Goal: Navigation & Orientation: Understand site structure

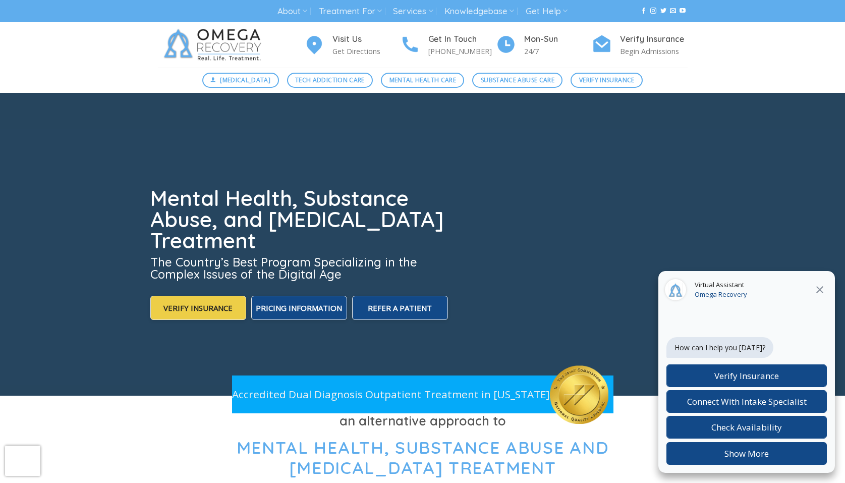
click at [37, 72] on div "Digital Detox Tech Addiction Care Mental Health Care Substance Abuse Care Verif…" at bounding box center [422, 80] width 845 height 25
click at [34, 76] on div "Digital Detox Tech Addiction Care Mental Health Care Substance Abuse Care Verif…" at bounding box center [422, 80] width 845 height 25
click at [165, 47] on img at bounding box center [214, 44] width 113 height 45
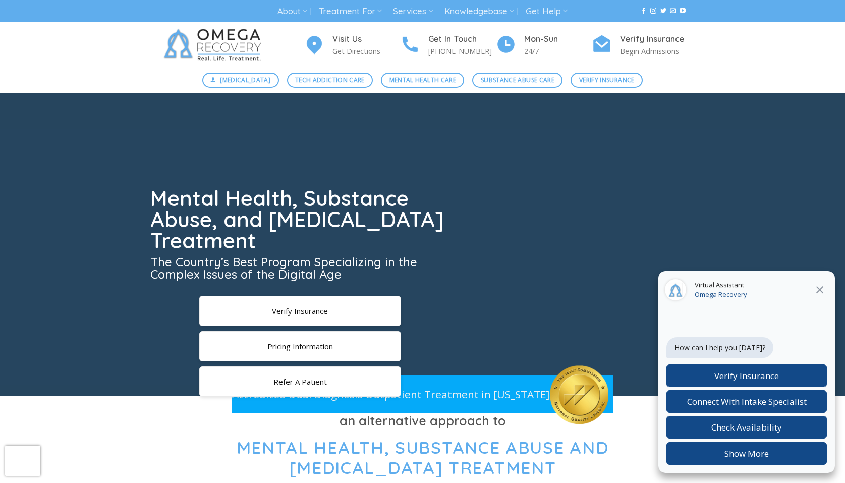
click at [73, 47] on div "Visit Us Get Directions Get In Touch [PHONE_NUMBER] Mon-[DATE] Verify Insurance…" at bounding box center [422, 44] width 845 height 45
